Goal: Entertainment & Leisure: Consume media (video, audio)

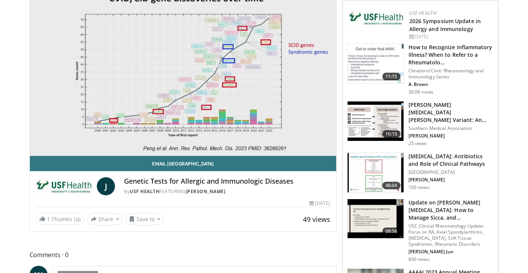
scroll to position [76, 0]
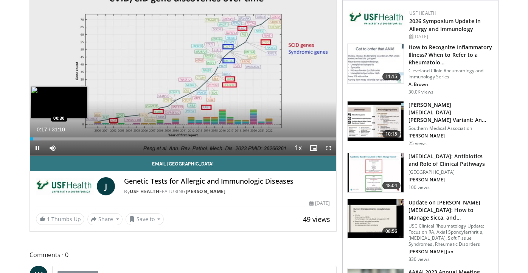
click at [35, 136] on div "Loaded : 3.71% 00:17 00:30" at bounding box center [183, 136] width 306 height 7
click at [37, 136] on div "Loaded : 5.30% 00:31 00:46" at bounding box center [183, 136] width 306 height 7
click at [44, 137] on div "Loaded : 5.83% 01:25 01:25" at bounding box center [183, 136] width 306 height 7
click at [51, 136] on div "Loaded : 7.95% 01:26 02:09" at bounding box center [183, 136] width 306 height 7
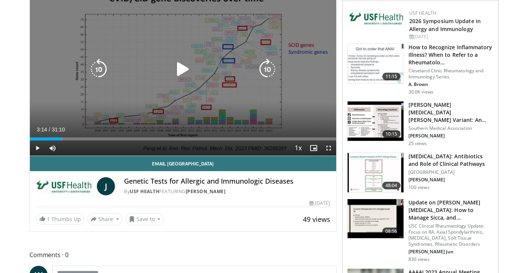
click at [62, 135] on div "Loaded : 10.60% 03:14 02:09" at bounding box center [183, 136] width 306 height 7
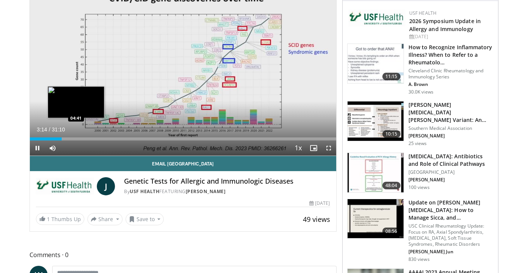
click at [76, 136] on div "Loaded : 10.60% 03:14 04:41" at bounding box center [183, 136] width 306 height 7
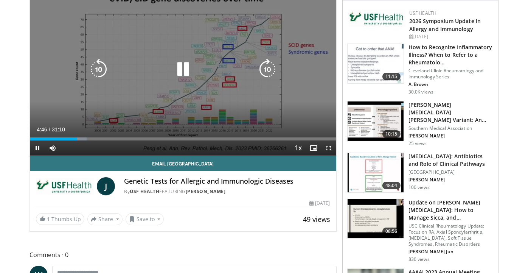
click at [88, 135] on div "Loaded : 18.55% 04:46 05:55" at bounding box center [183, 136] width 306 height 7
click at [97, 135] on div "Loaded : 22.27% 05:56 05:55" at bounding box center [183, 136] width 306 height 7
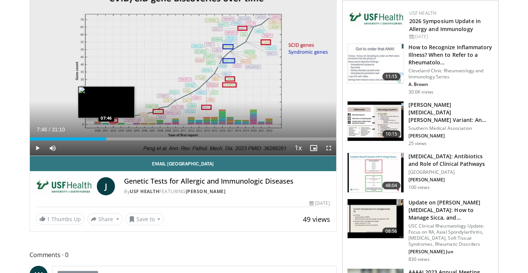
click at [106, 136] on div "Loaded : 25.12% 06:49 07:46" at bounding box center [183, 136] width 306 height 7
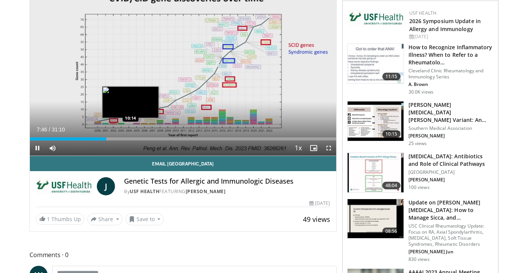
click at [131, 136] on div "Loaded : 25.45% 07:46 10:14" at bounding box center [183, 136] width 306 height 7
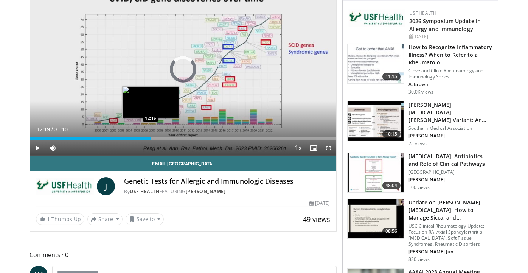
click at [151, 135] on div "Loaded : 36.35% 10:15 12:16" at bounding box center [183, 136] width 306 height 7
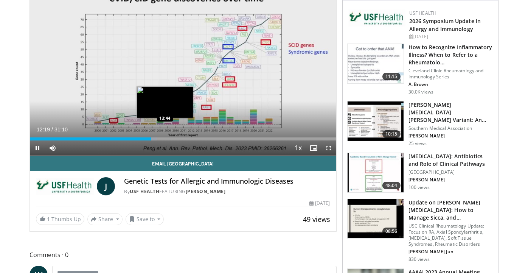
click at [165, 134] on div "Loaded : 41.35% 12:19 13:44" at bounding box center [183, 136] width 306 height 7
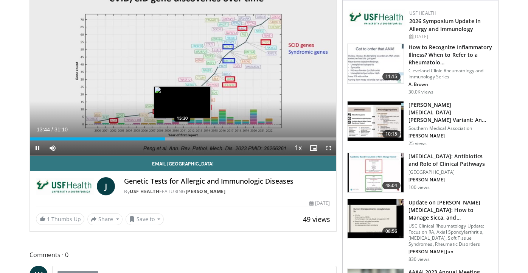
click at [183, 133] on div "Loaded : 47.19% 13:45 15:30" at bounding box center [183, 136] width 306 height 7
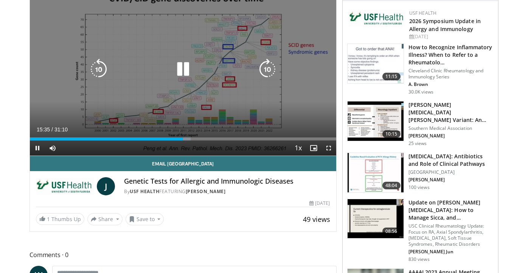
click at [202, 133] on div "Loaded : 52.49% 15:35 15:30" at bounding box center [183, 136] width 306 height 7
click at [217, 132] on div "Current Time 17:36 / Duration 31:10" at bounding box center [183, 129] width 306 height 7
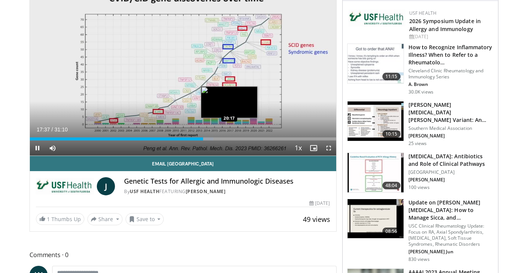
click at [229, 137] on div "Loaded : 59.86% 17:37 20:17" at bounding box center [183, 136] width 306 height 7
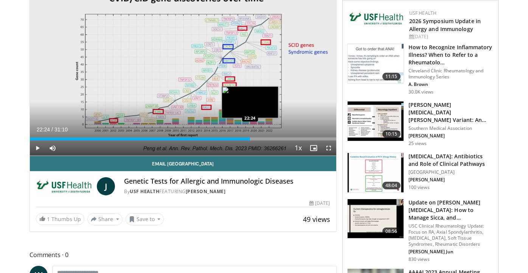
click at [250, 137] on div "Loaded : 72.11% 22:24 22:24" at bounding box center [183, 138] width 306 height 3
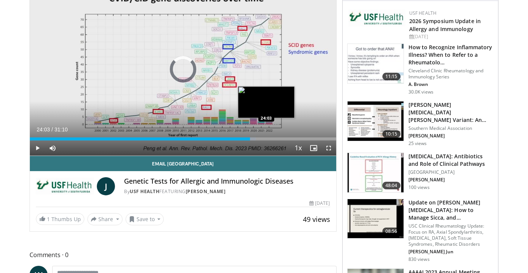
click at [266, 138] on div "Loaded : 73.70% 22:24 24:03" at bounding box center [183, 138] width 306 height 3
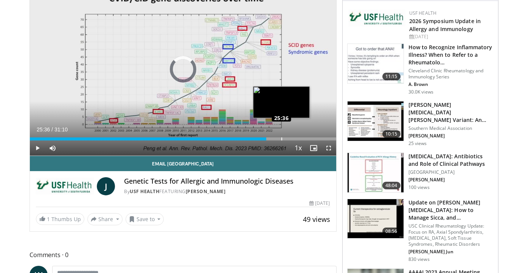
click at [281, 137] on div "Loaded : 0.00% 24:04 25:36" at bounding box center [183, 138] width 306 height 3
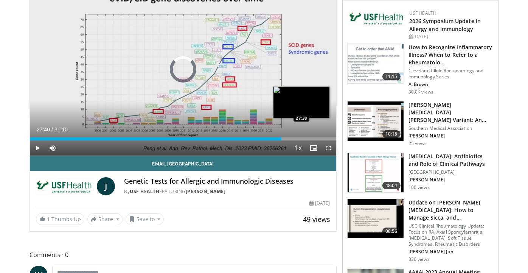
click at [302, 136] on div "Loaded : 0.00% 27:40 27:38" at bounding box center [183, 136] width 306 height 7
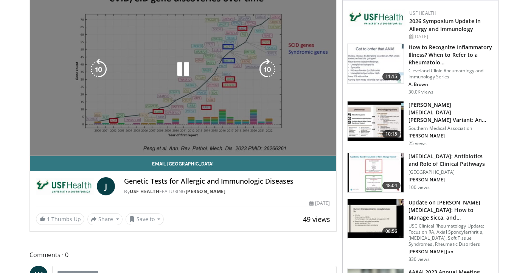
scroll to position [0, 0]
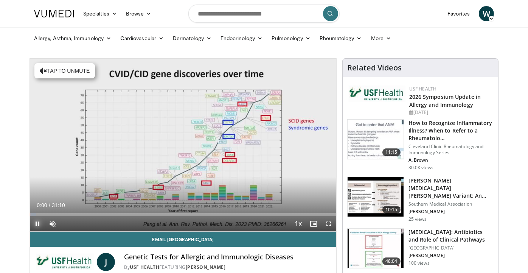
click at [39, 219] on span "Video Player" at bounding box center [37, 223] width 15 height 15
